Goal: Complete application form

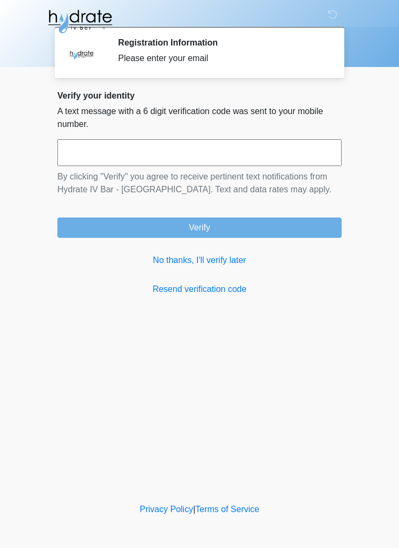
click at [204, 259] on link "No thanks, I'll verify later" at bounding box center [199, 260] width 284 height 13
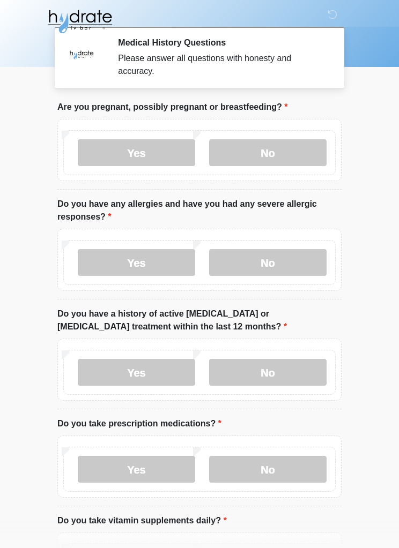
click at [273, 154] on label "No" at bounding box center [267, 152] width 117 height 27
click at [272, 261] on label "No" at bounding box center [267, 262] width 117 height 27
click at [287, 371] on label "No" at bounding box center [267, 372] width 117 height 27
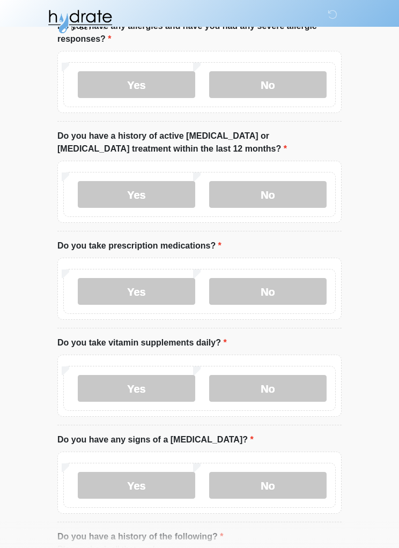
scroll to position [184, 0]
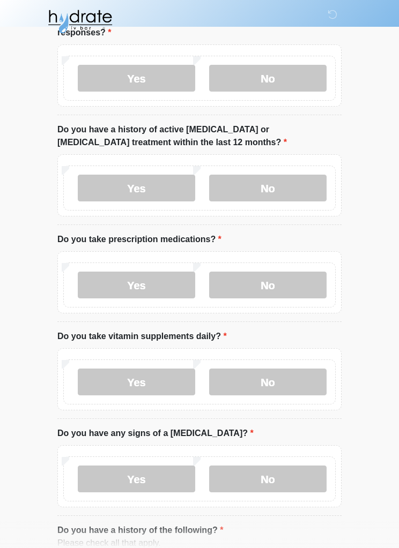
click at [287, 288] on label "No" at bounding box center [267, 285] width 117 height 27
click at [142, 386] on label "Yes" at bounding box center [136, 382] width 117 height 27
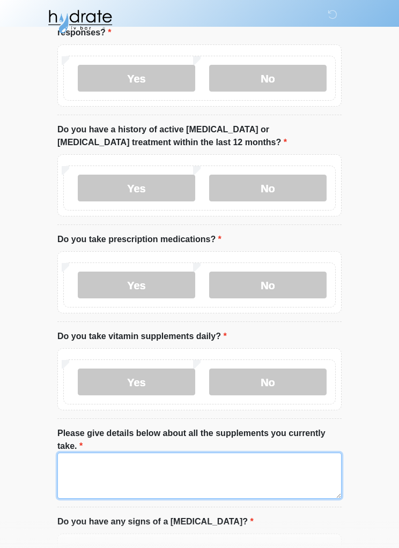
click at [129, 472] on textarea "Please give details below about all the supplements you currently take." at bounding box center [199, 476] width 284 height 46
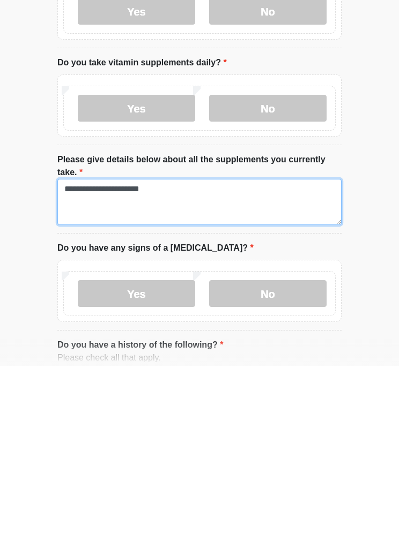
type textarea "**********"
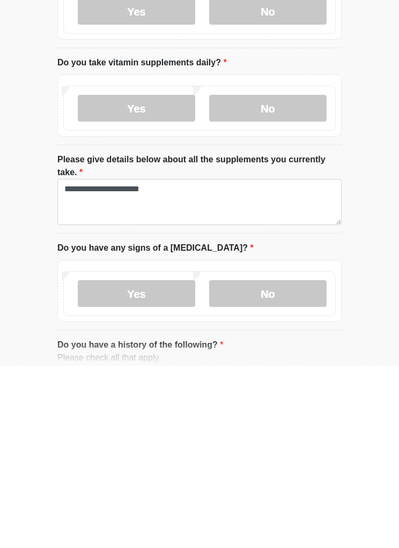
click at [278, 463] on label "No" at bounding box center [267, 476] width 117 height 27
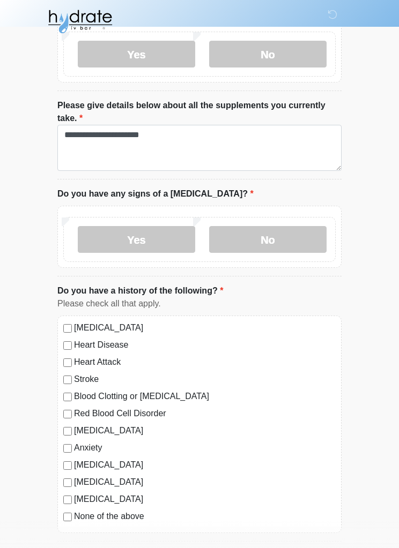
scroll to position [520, 0]
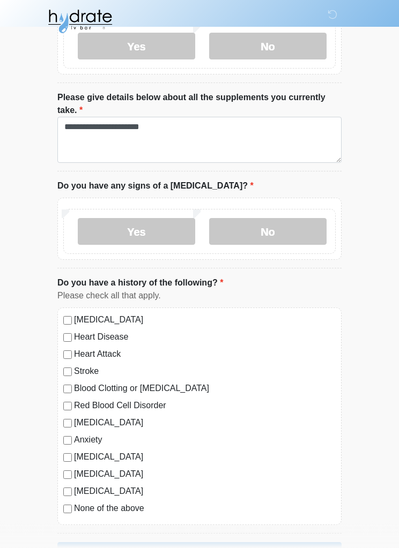
click at [74, 507] on label "None of the above" at bounding box center [205, 509] width 262 height 13
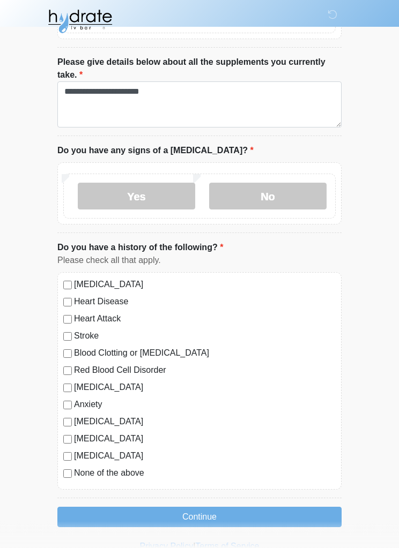
click at [204, 510] on button "Continue" at bounding box center [199, 518] width 284 height 20
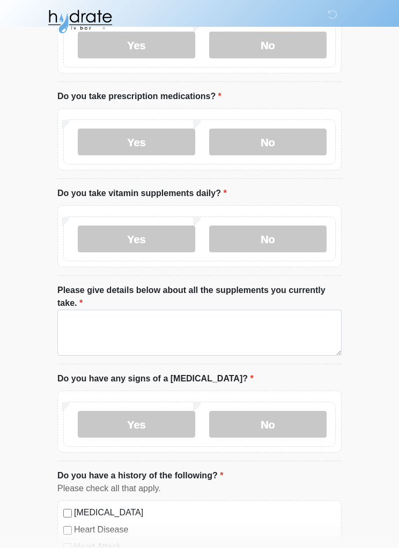
scroll to position [0, 0]
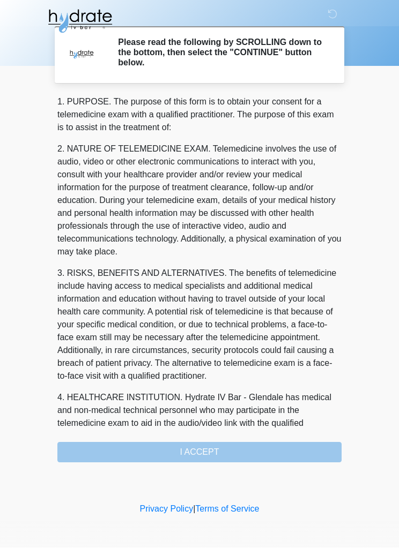
click at [230, 441] on div "1. PURPOSE. The purpose of this form is to obtain your consent for a telemedici…" at bounding box center [199, 279] width 284 height 367
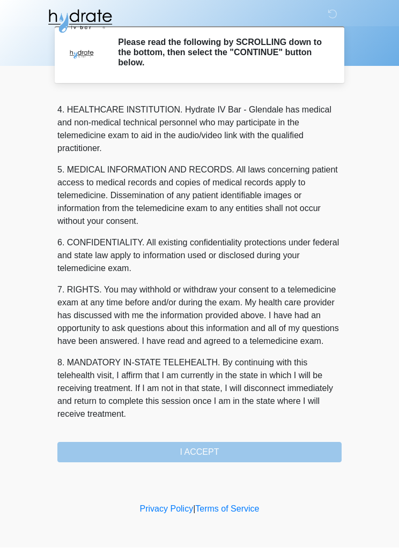
scroll to position [314, 0]
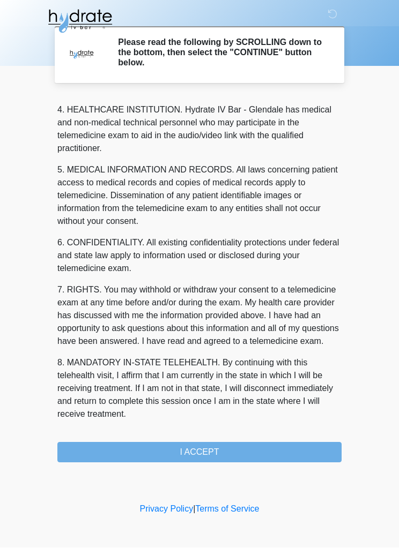
click at [251, 453] on button "I ACCEPT" at bounding box center [199, 453] width 284 height 20
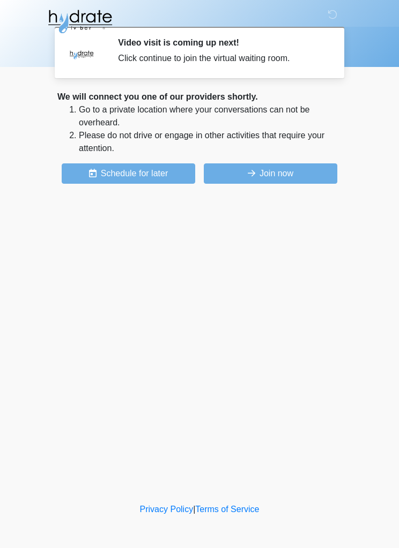
click at [280, 173] on button "Join now" at bounding box center [270, 173] width 133 height 20
